Goal: Task Accomplishment & Management: Use online tool/utility

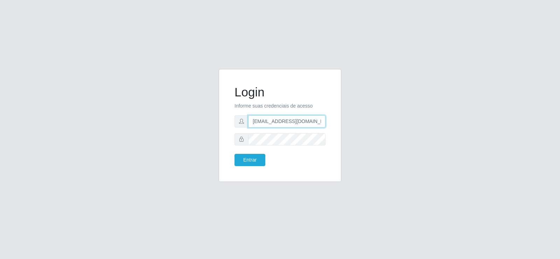
drag, startPoint x: 273, startPoint y: 123, endPoint x: 221, endPoint y: 118, distance: 52.4
click at [218, 119] on div "Login Informe suas credenciais de acesso [EMAIL_ADDRESS][DOMAIN_NAME] Entrar" at bounding box center [280, 129] width 133 height 121
type input "[EMAIL_ADDRESS][DOMAIN_NAME]"
drag, startPoint x: 300, startPoint y: 122, endPoint x: 214, endPoint y: 122, distance: 86.1
click at [214, 122] on div "Login Informe suas credenciais de acesso [EMAIL_ADDRESS][DOMAIN_NAME] Entrar" at bounding box center [280, 129] width 133 height 121
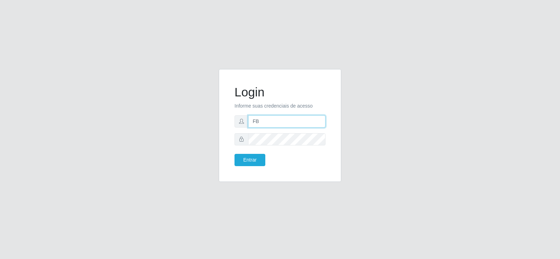
type input "[EMAIL_ADDRESS][DOMAIN_NAME]"
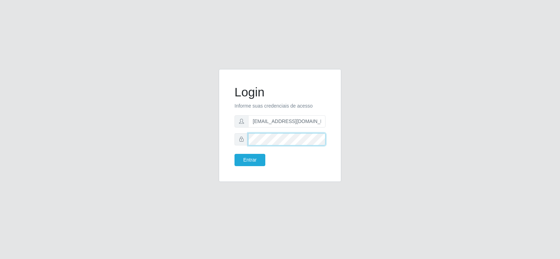
click at [216, 138] on div "Login Informe suas credenciais de acesso [EMAIL_ADDRESS][DOMAIN_NAME] Entrar" at bounding box center [280, 129] width 133 height 121
click at [241, 161] on button "Entrar" at bounding box center [250, 160] width 31 height 12
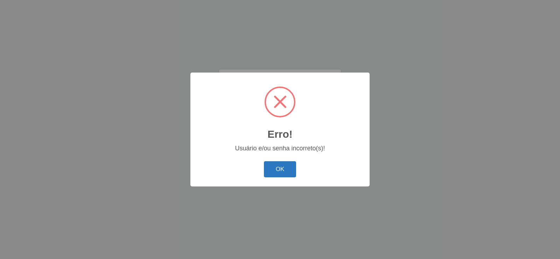
drag, startPoint x: 283, startPoint y: 172, endPoint x: 279, endPoint y: 175, distance: 5.5
click at [282, 172] on button "OK" at bounding box center [280, 169] width 33 height 16
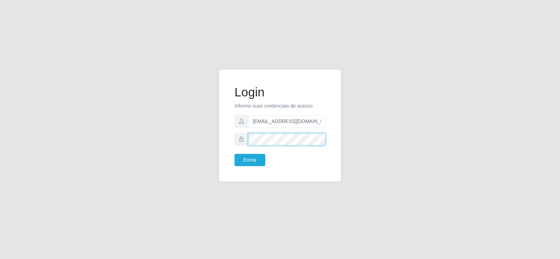
click at [202, 140] on div "Login Informe suas credenciais de acesso [EMAIL_ADDRESS][DOMAIN_NAME] Entrar" at bounding box center [280, 129] width 399 height 121
click at [247, 160] on button "Entrar" at bounding box center [250, 160] width 31 height 12
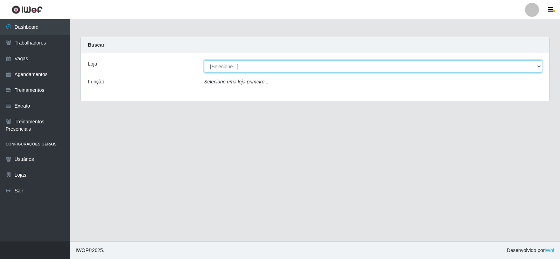
click at [243, 67] on select "[Selecione...] Supermercado Tadeu - [GEOGRAPHIC_DATA]" at bounding box center [373, 66] width 338 height 12
select select "195"
click at [204, 60] on select "[Selecione...] Supermercado Tadeu - [GEOGRAPHIC_DATA]" at bounding box center [373, 66] width 338 height 12
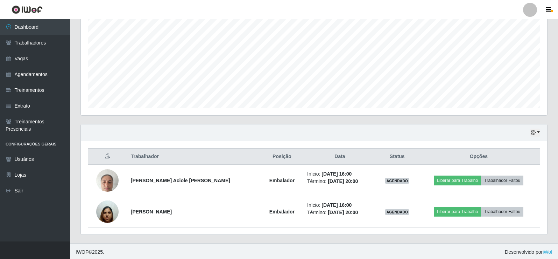
scroll to position [144, 0]
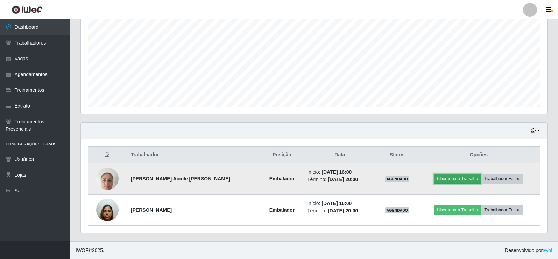
click at [447, 174] on button "Liberar para Trabalho" at bounding box center [457, 179] width 47 height 10
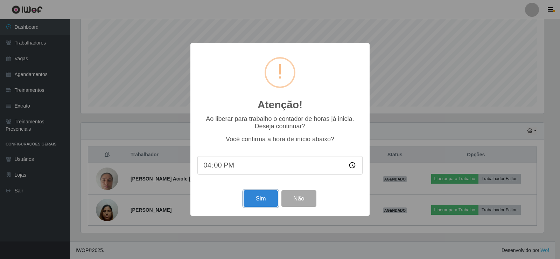
drag, startPoint x: 256, startPoint y: 196, endPoint x: 277, endPoint y: 197, distance: 21.7
click at [255, 196] on button "Sim" at bounding box center [261, 198] width 34 height 16
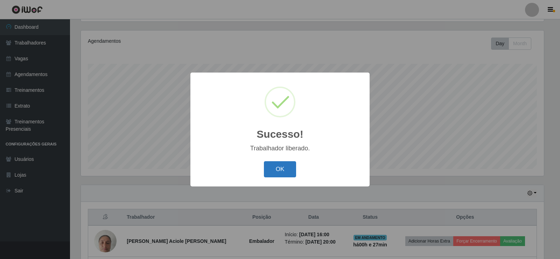
click at [292, 165] on div "OK Cancel" at bounding box center [279, 169] width 165 height 20
click at [286, 167] on button "OK" at bounding box center [280, 169] width 33 height 16
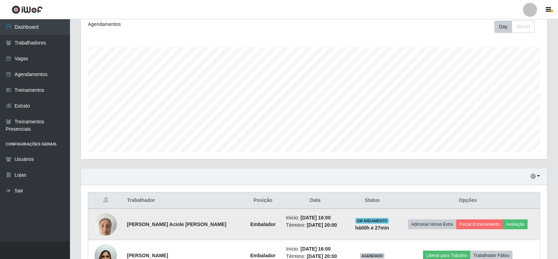
scroll to position [144, 0]
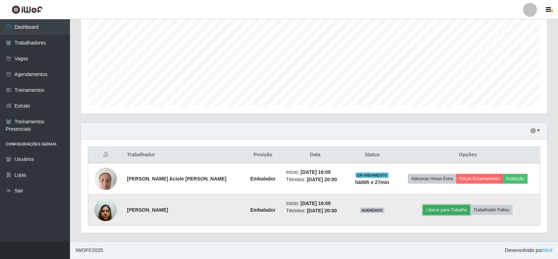
click at [439, 209] on button "Liberar para Trabalho" at bounding box center [446, 210] width 47 height 10
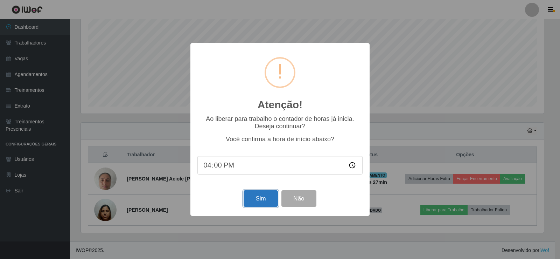
drag, startPoint x: 255, startPoint y: 194, endPoint x: 254, endPoint y: 198, distance: 4.3
click at [256, 195] on button "Sim" at bounding box center [261, 198] width 34 height 16
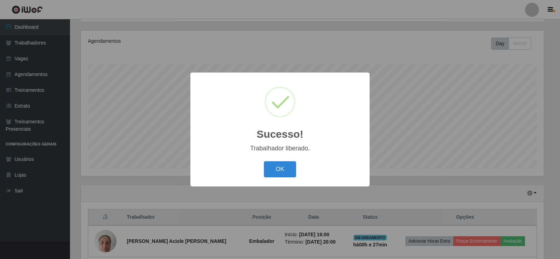
drag, startPoint x: 279, startPoint y: 170, endPoint x: 129, endPoint y: 123, distance: 158.0
click at [276, 171] on button "OK" at bounding box center [280, 169] width 33 height 16
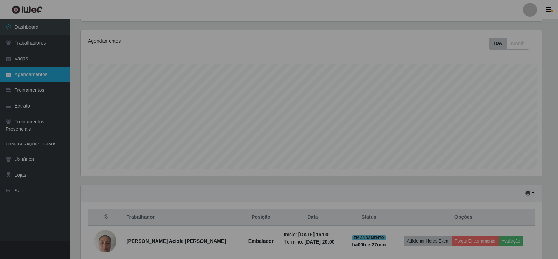
scroll to position [145, 467]
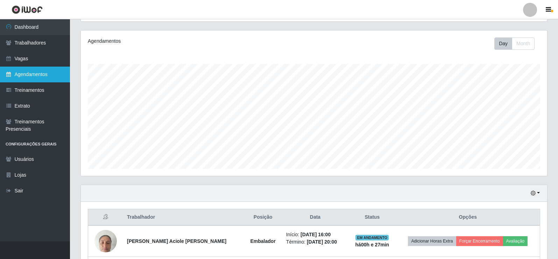
click at [31, 80] on link "Agendamentos" at bounding box center [35, 75] width 70 height 16
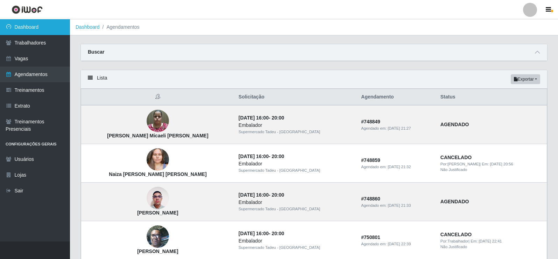
drag, startPoint x: 17, startPoint y: 21, endPoint x: 20, endPoint y: 27, distance: 6.9
click at [17, 21] on link "Dashboard" at bounding box center [35, 27] width 70 height 16
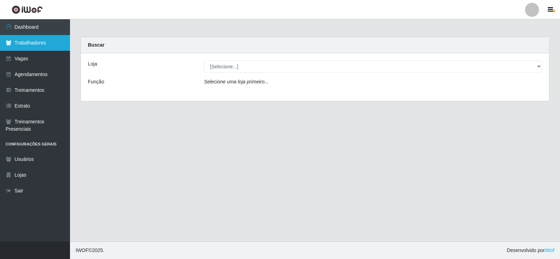
click at [36, 37] on link "Trabalhadores" at bounding box center [35, 43] width 70 height 16
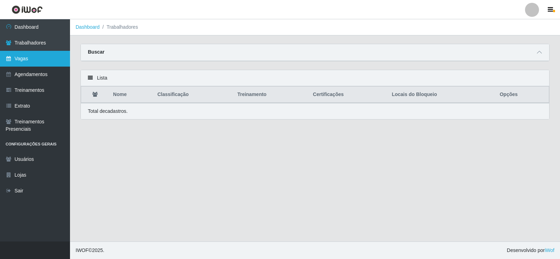
click at [44, 62] on link "Vagas" at bounding box center [35, 59] width 70 height 16
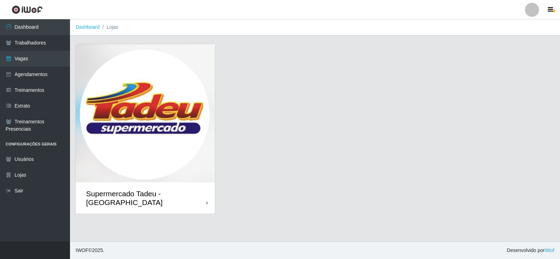
click at [103, 84] on img at bounding box center [145, 113] width 139 height 138
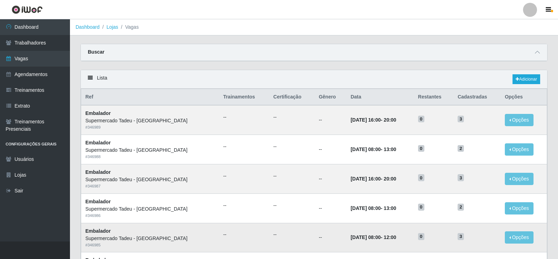
scroll to position [35, 0]
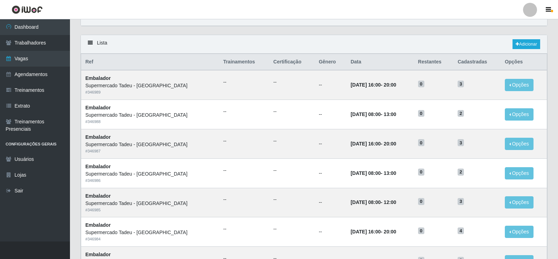
click at [379, 12] on header "Perfil Alterar Senha Sair" at bounding box center [279, 9] width 558 height 19
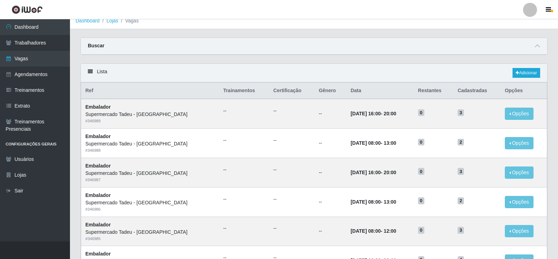
scroll to position [0, 0]
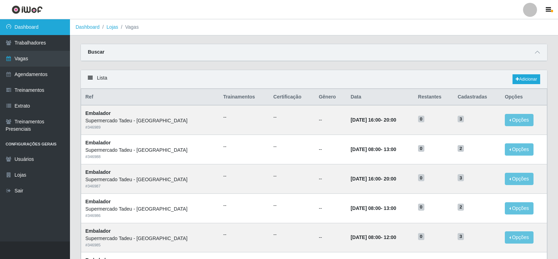
click at [28, 31] on link "Dashboard" at bounding box center [35, 27] width 70 height 16
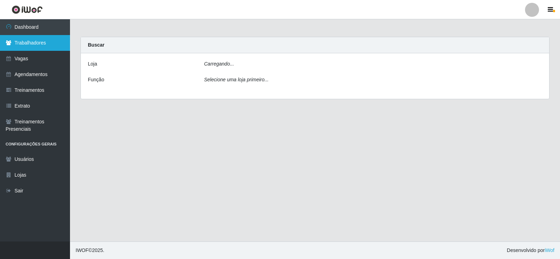
click at [45, 42] on link "Trabalhadores" at bounding box center [35, 43] width 70 height 16
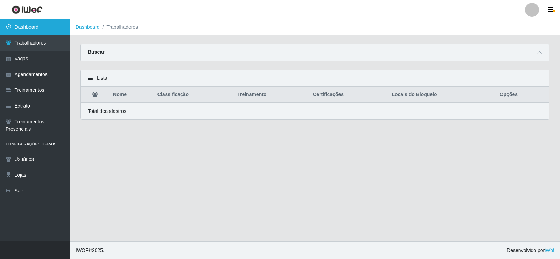
click at [43, 31] on link "Dashboard" at bounding box center [35, 27] width 70 height 16
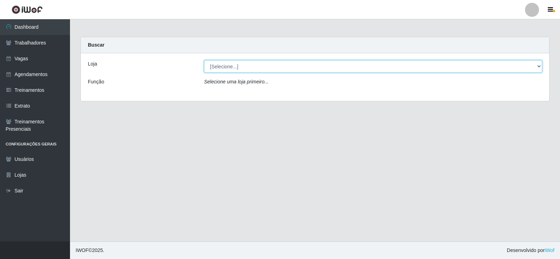
click at [219, 71] on select "[Selecione...] Supermercado Tadeu - [GEOGRAPHIC_DATA]" at bounding box center [373, 66] width 338 height 12
select select "195"
click at [204, 60] on select "[Selecione...] Supermercado Tadeu - [GEOGRAPHIC_DATA]" at bounding box center [373, 66] width 338 height 12
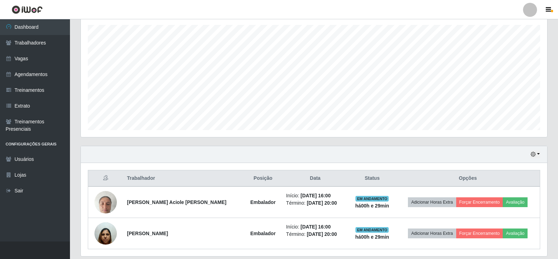
scroll to position [144, 0]
